Goal: Check status: Check status

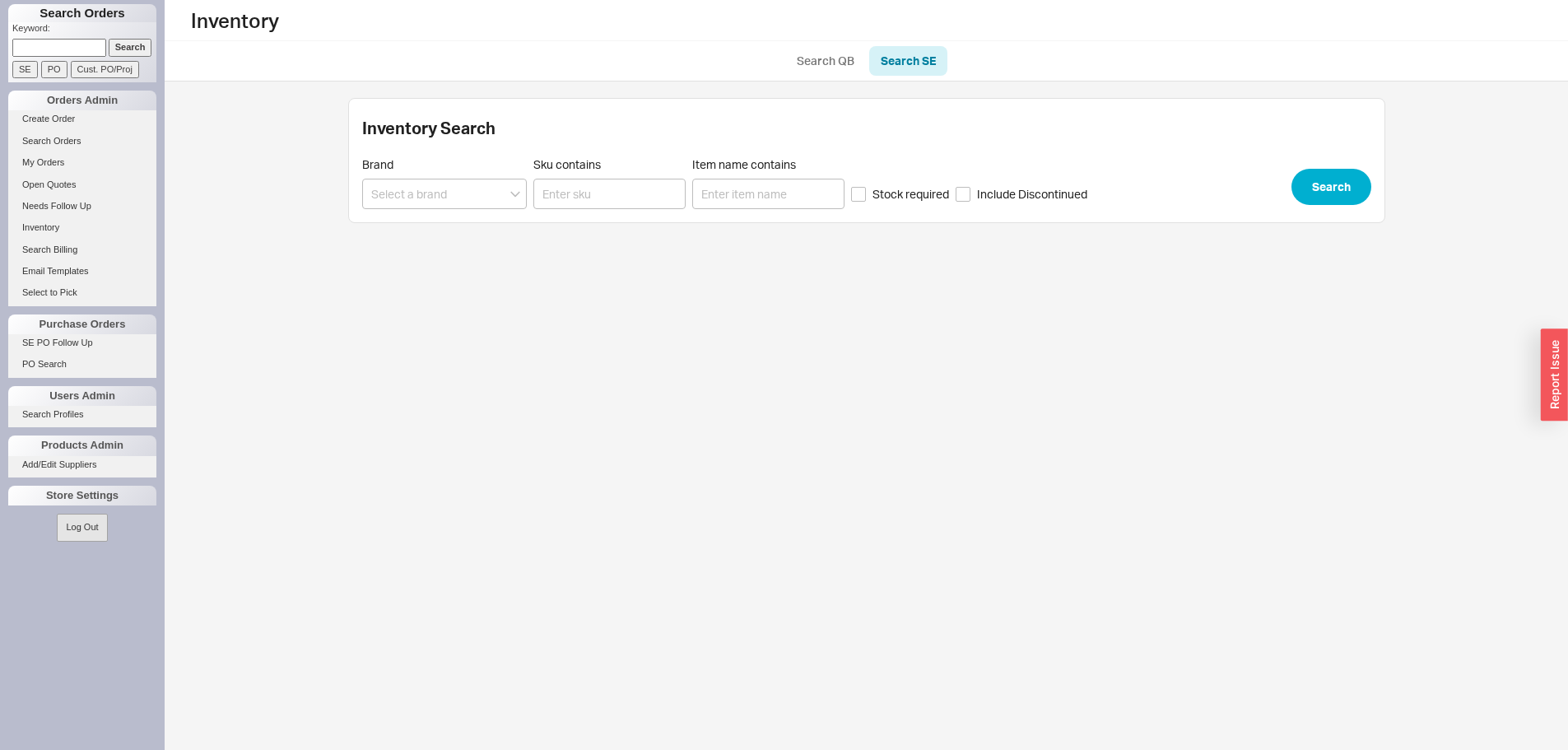
click at [71, 45] on input at bounding box center [59, 47] width 94 height 17
paste input "934860"
type input "934860"
click at [127, 44] on input "Search" at bounding box center [130, 47] width 44 height 17
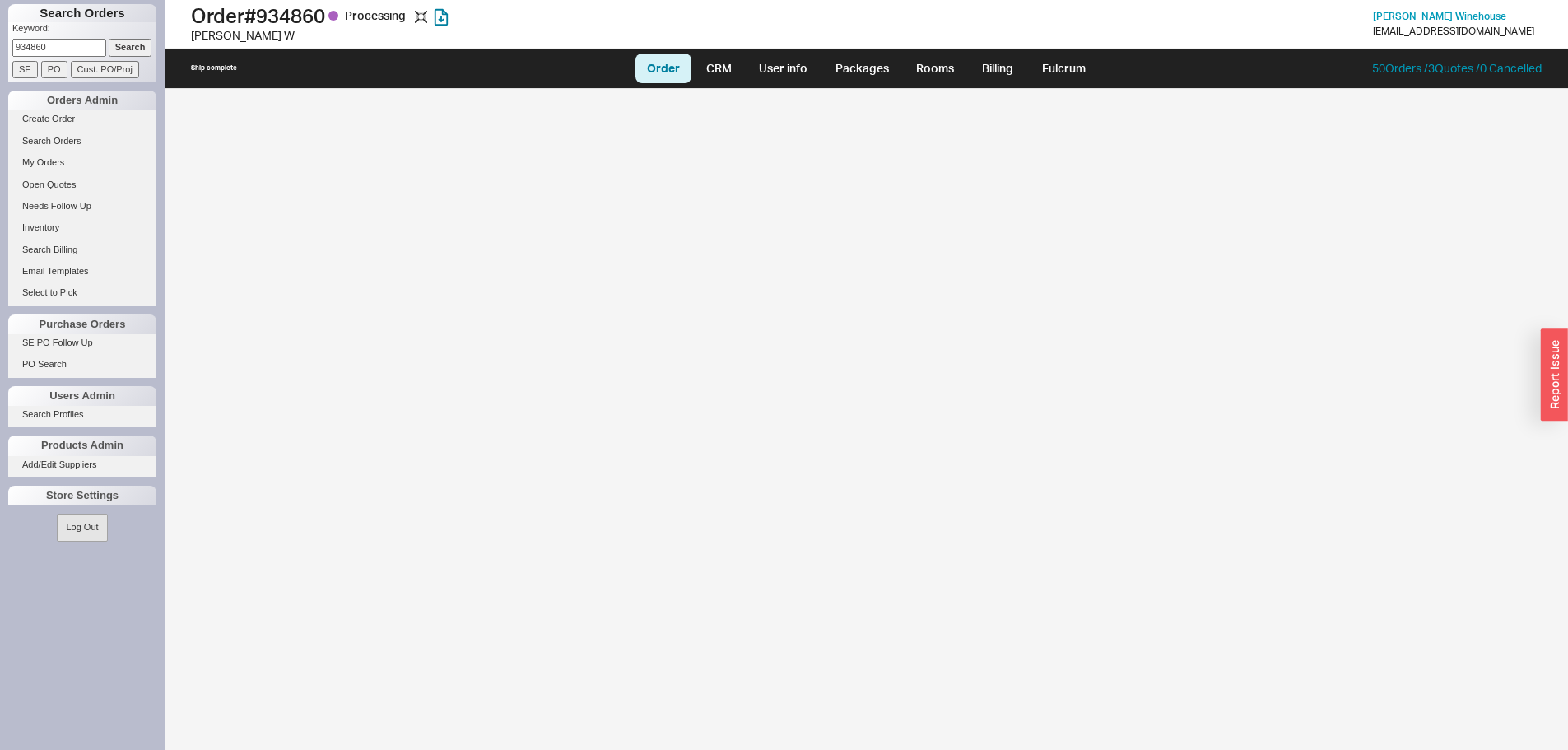
select select "LOW"
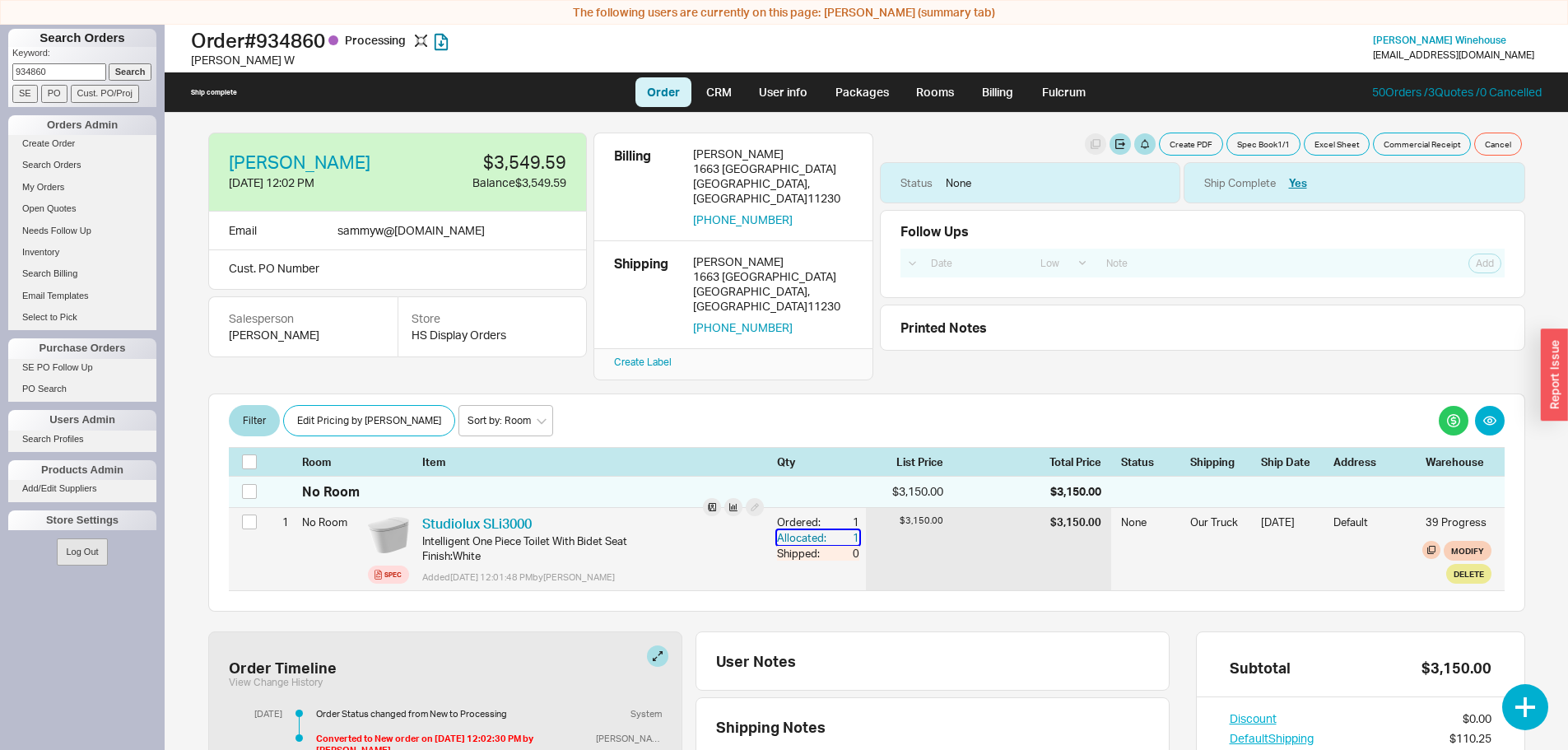
click at [845, 531] on div "1" at bounding box center [844, 538] width 29 height 15
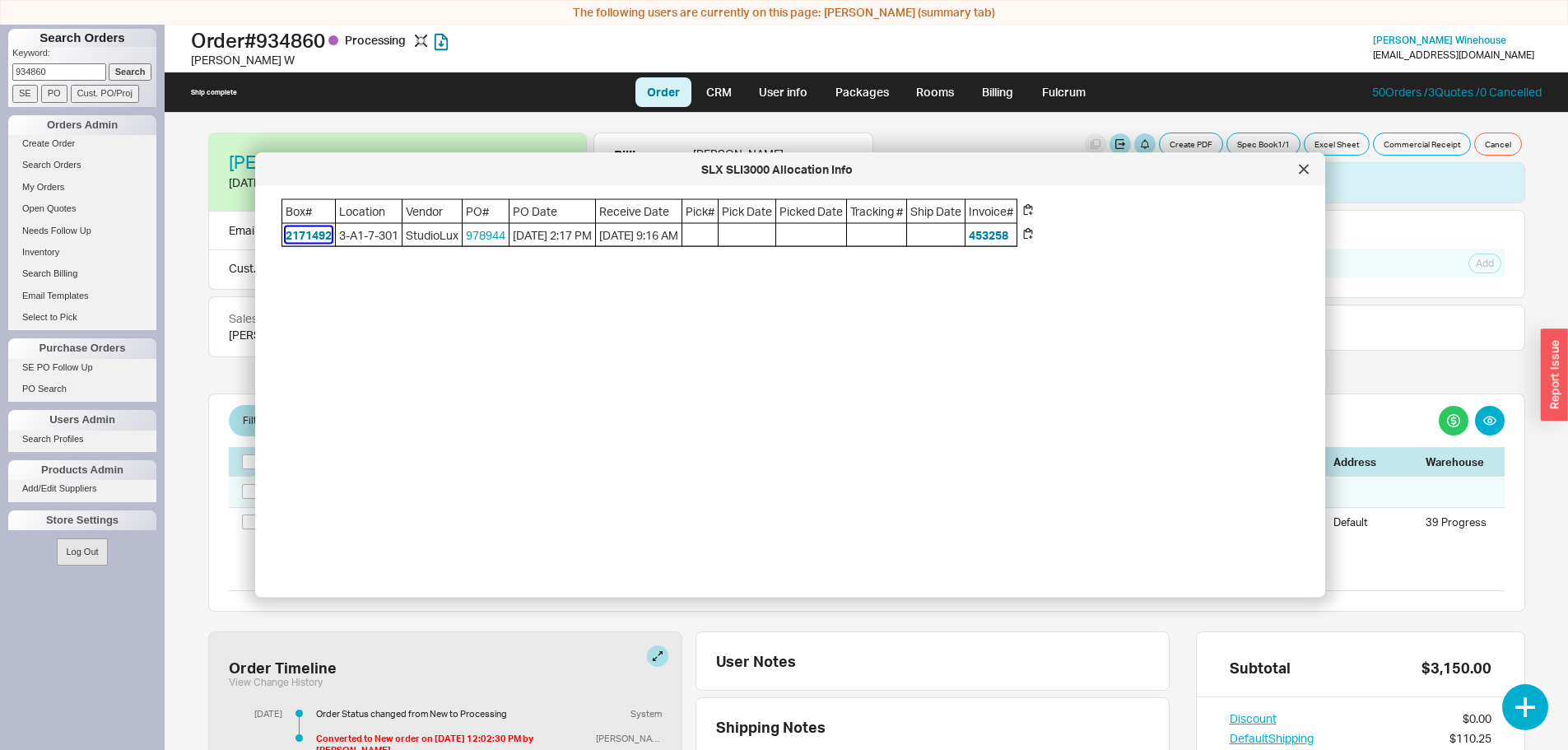
click at [329, 239] on button "2171492" at bounding box center [308, 234] width 47 height 16
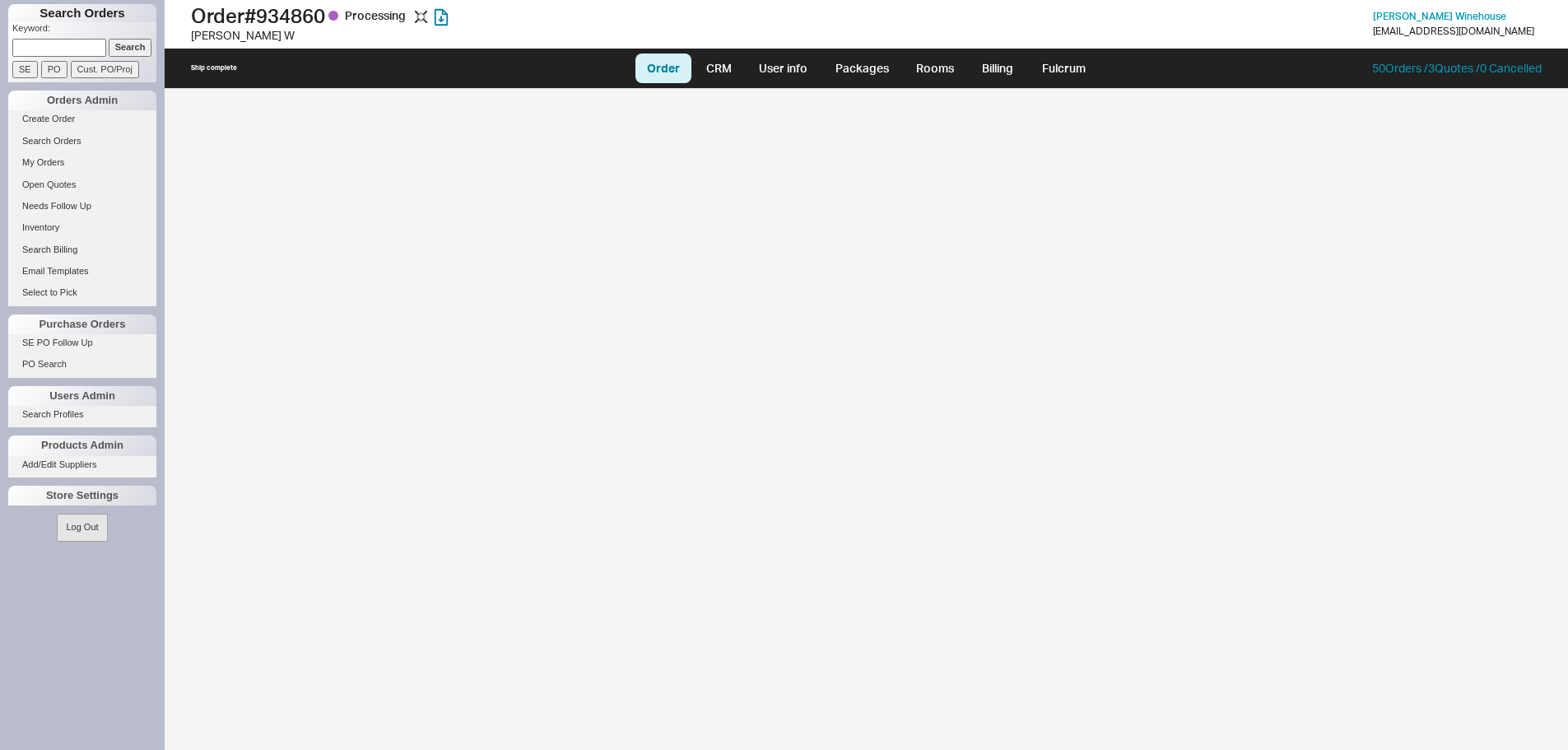
select select "LOW"
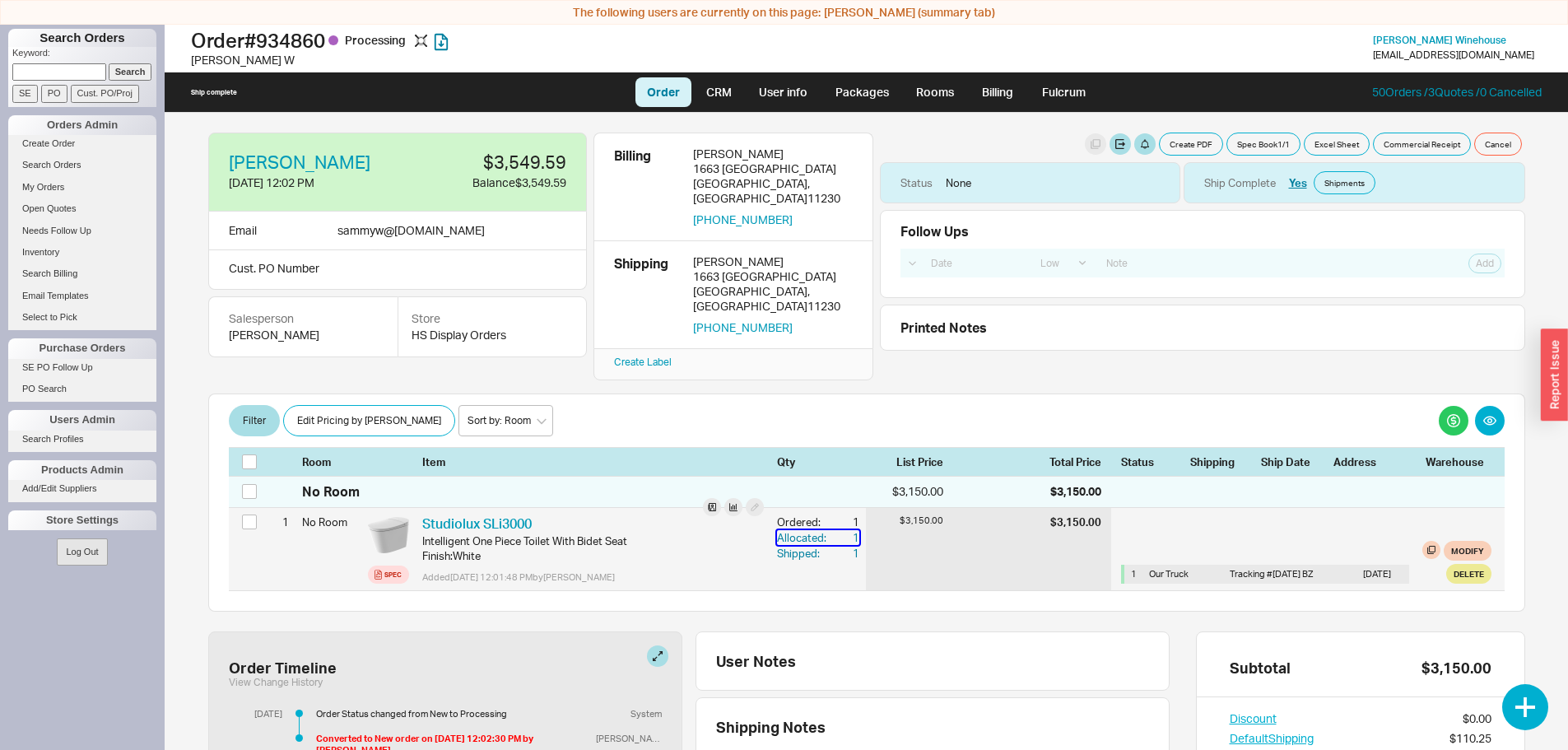
click at [844, 531] on div "1" at bounding box center [844, 538] width 29 height 15
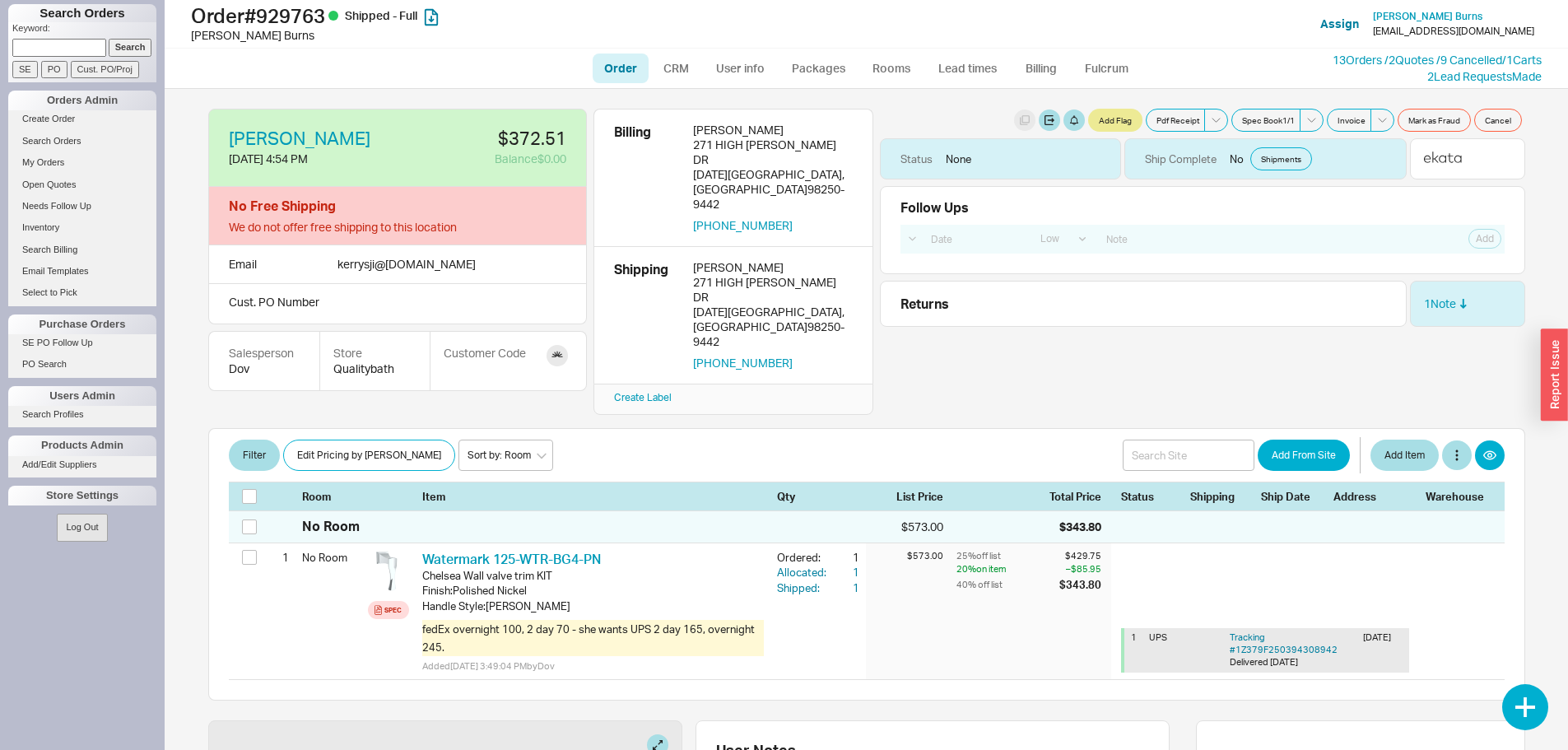
select select "LOW"
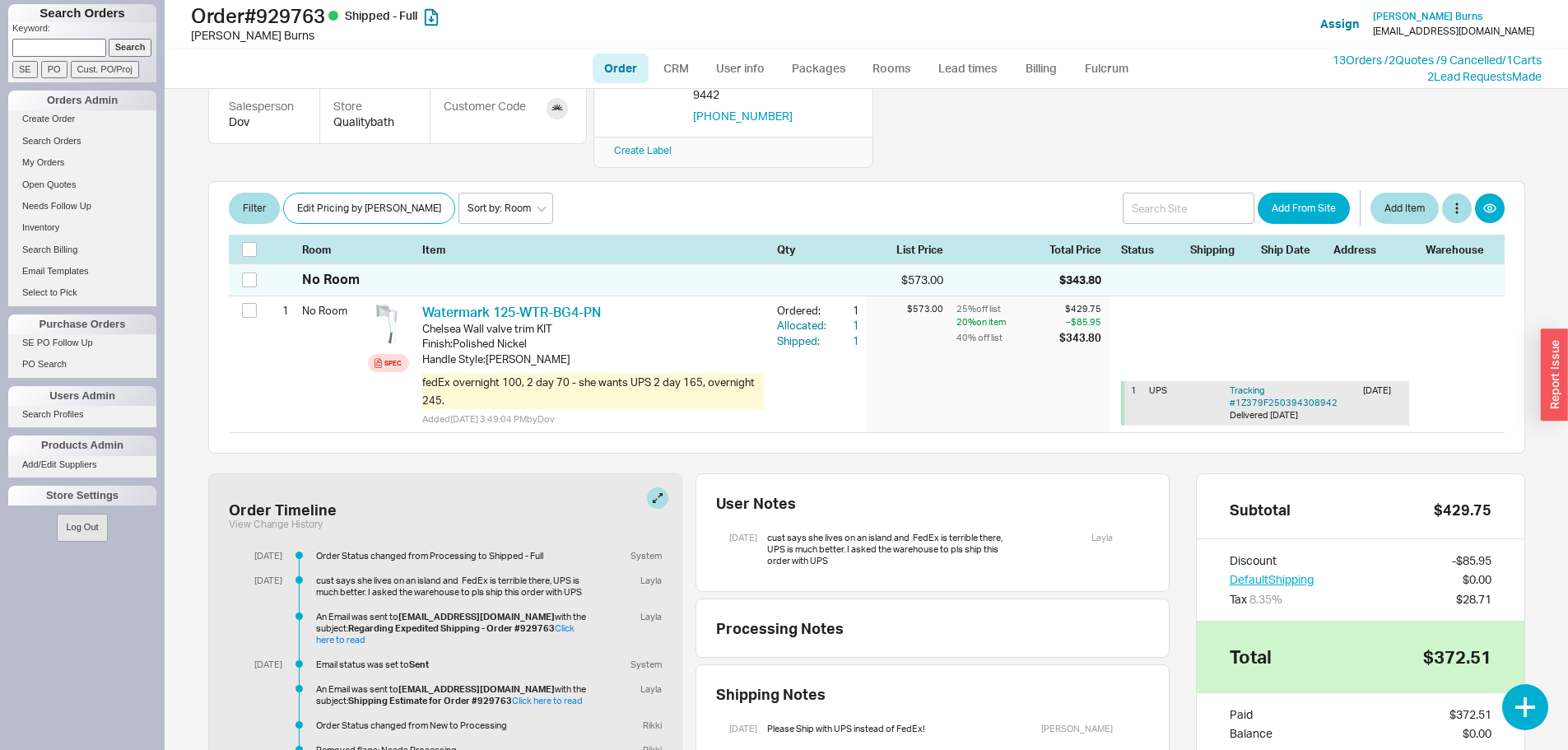
scroll to position [329, 0]
